Goal: Entertainment & Leisure: Consume media (video, audio)

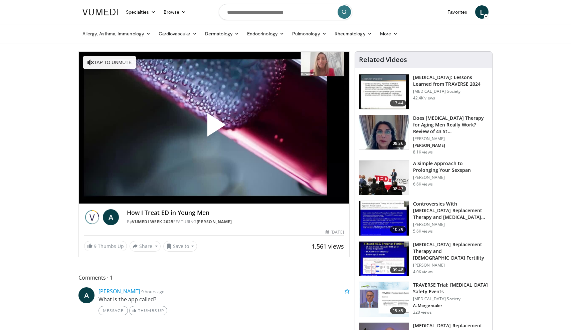
click at [214, 128] on span "Video Player" at bounding box center [214, 128] width 0 height 0
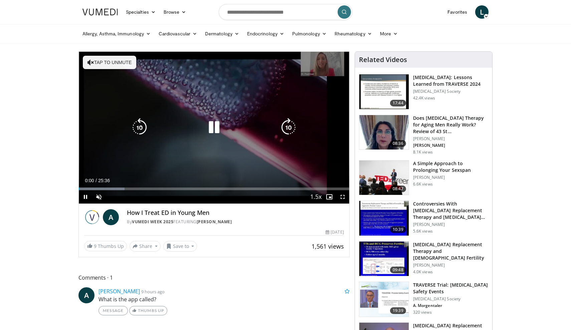
click at [126, 68] on button "Tap to unmute" at bounding box center [109, 62] width 53 height 13
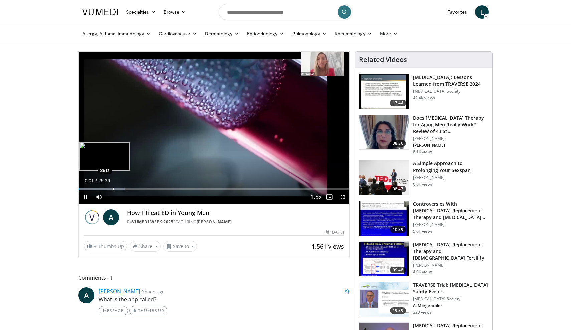
click at [108, 189] on div "Loaded : 16.93% 00:01 03:13" at bounding box center [214, 189] width 270 height 3
click at [125, 190] on div "Progress Bar" at bounding box center [125, 189] width 1 height 3
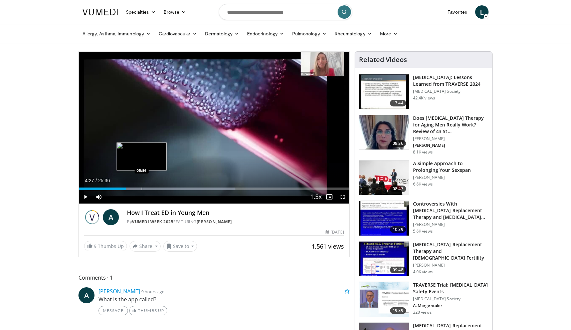
click at [142, 188] on div "Progress Bar" at bounding box center [142, 189] width 1 height 3
click at [159, 188] on div "Progress Bar" at bounding box center [159, 189] width 1 height 3
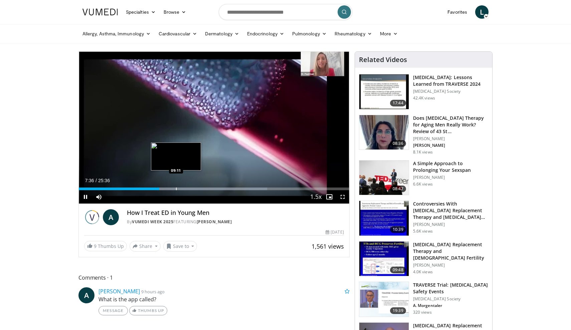
click at [176, 188] on div "Progress Bar" at bounding box center [176, 189] width 1 height 3
click at [189, 188] on div "Progress Bar" at bounding box center [189, 189] width 1 height 3
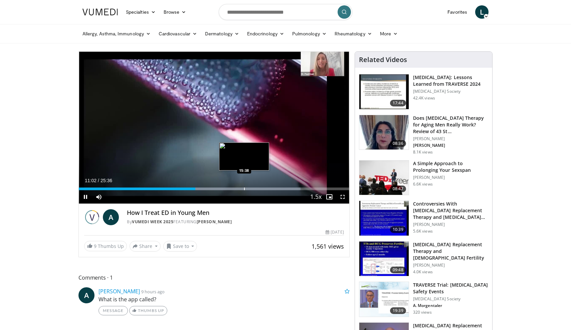
click at [244, 190] on div "Progress Bar" at bounding box center [244, 189] width 1 height 3
click at [247, 188] on div "Progress Bar" at bounding box center [247, 189] width 1 height 3
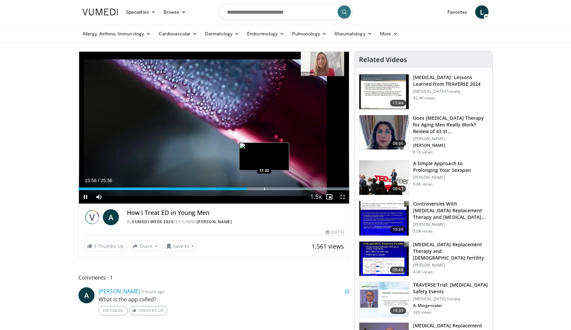
click at [264, 189] on div "Progress Bar" at bounding box center [264, 189] width 1 height 3
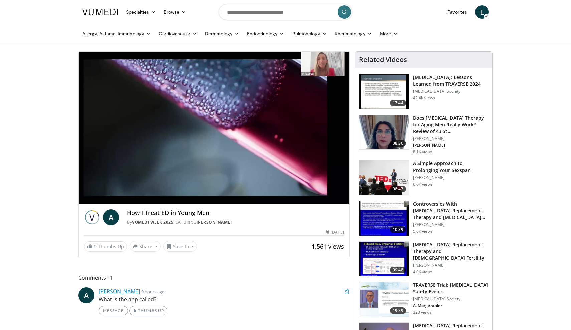
click at [290, 124] on div "10 seconds Tap to unmute" at bounding box center [214, 128] width 270 height 152
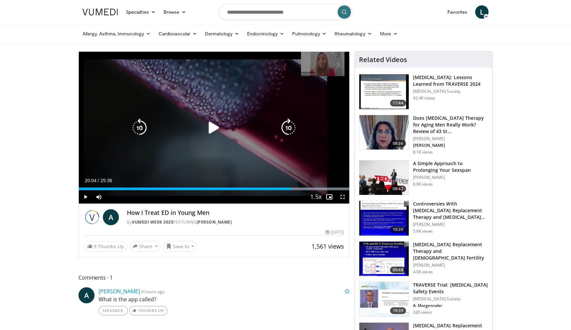
click at [290, 124] on icon "Video Player" at bounding box center [288, 128] width 19 height 19
click at [212, 129] on icon "Video Player" at bounding box center [214, 128] width 19 height 19
